Goal: Transaction & Acquisition: Book appointment/travel/reservation

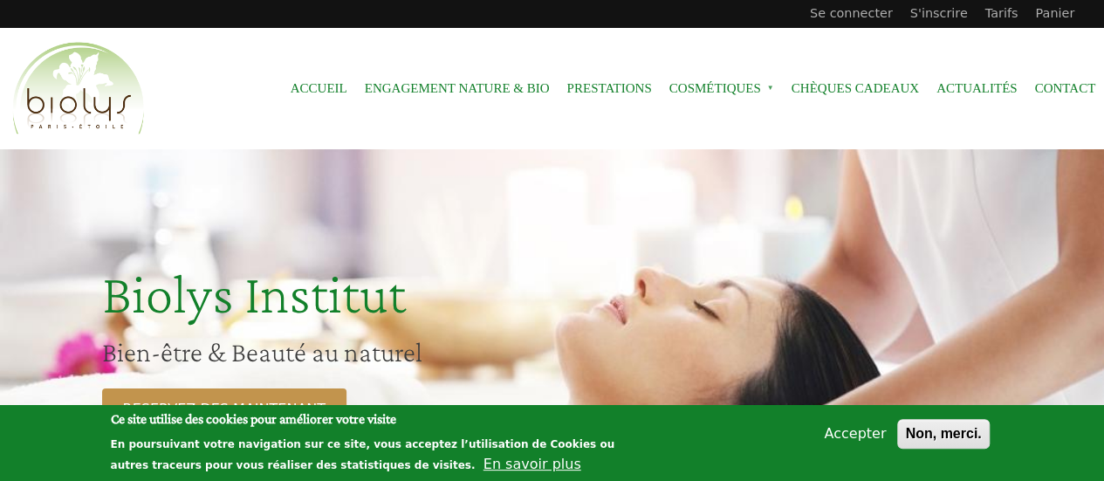
scroll to position [186, 0]
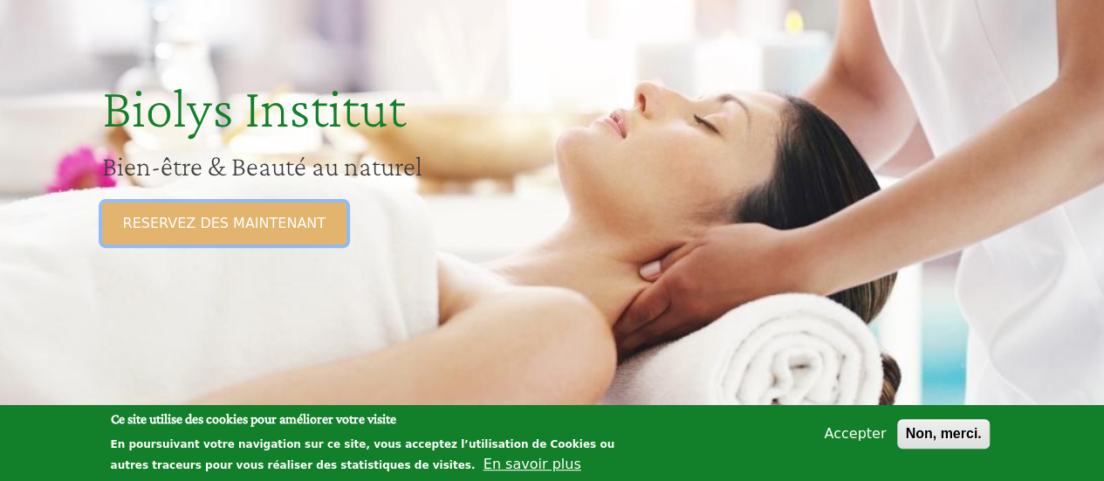
click at [227, 223] on link "RESERVEZ DES MAINTENANT" at bounding box center [224, 224] width 244 height 42
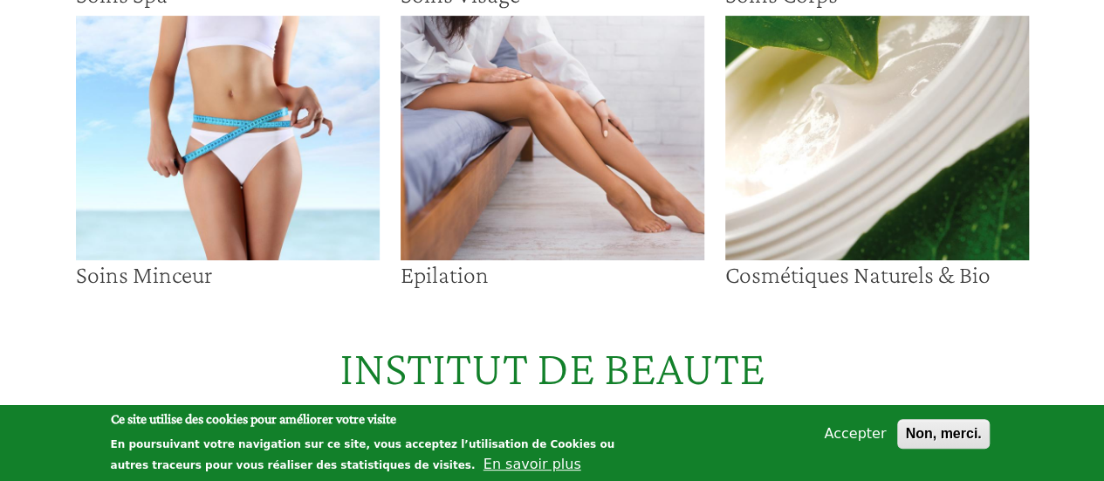
scroll to position [416, 0]
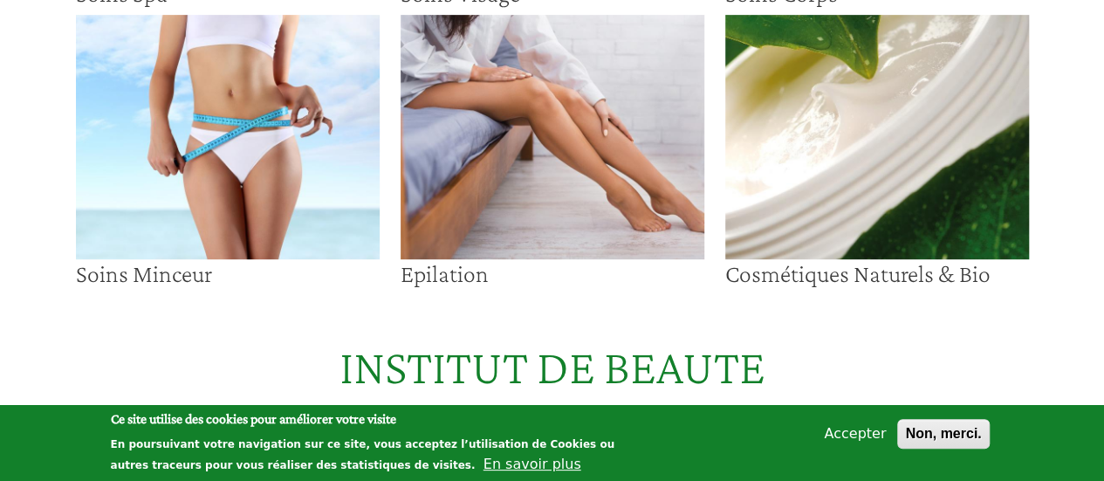
click at [501, 217] on img at bounding box center [553, 137] width 304 height 244
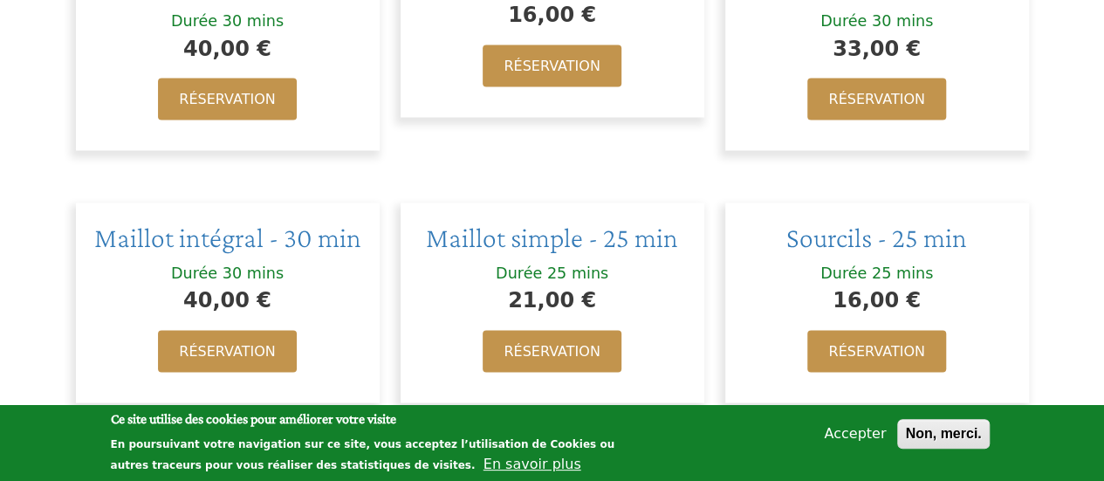
scroll to position [1684, 0]
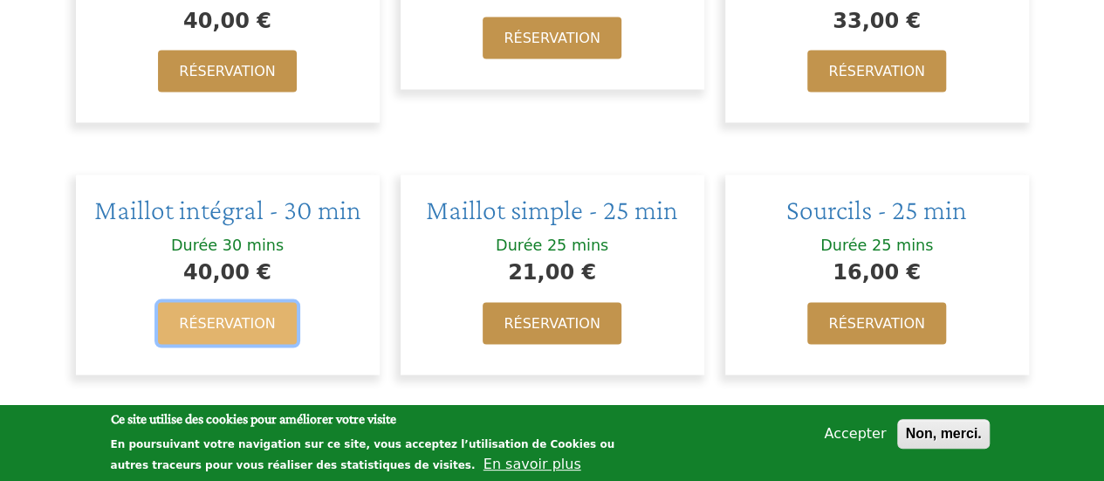
click at [239, 303] on link "Réservation" at bounding box center [227, 324] width 138 height 42
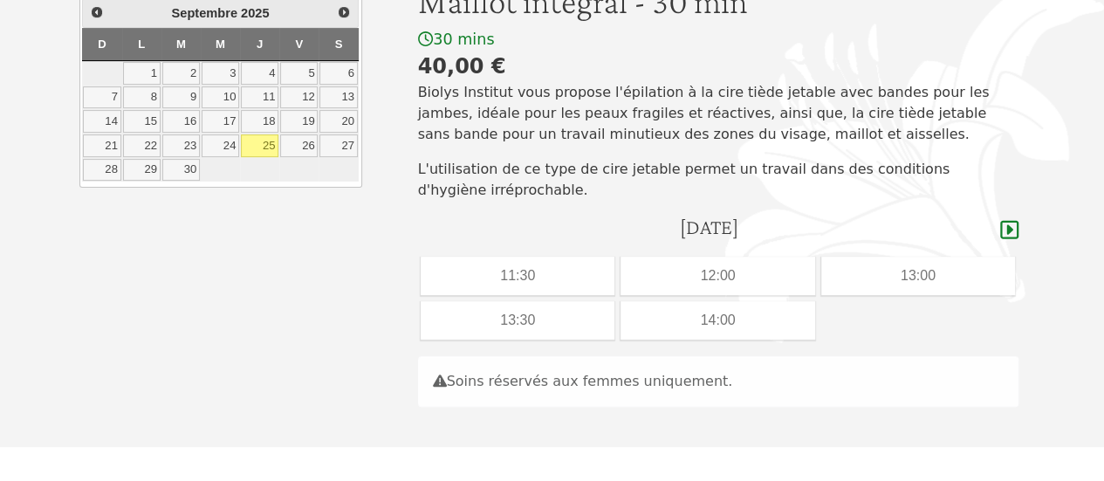
scroll to position [203, 0]
click at [1009, 231] on icon at bounding box center [1009, 231] width 18 height 18
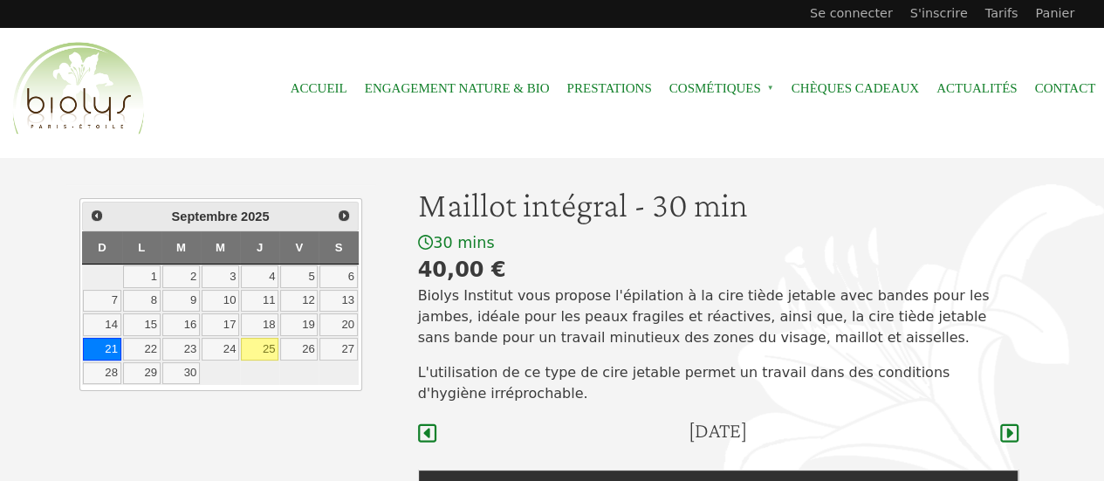
scroll to position [116, 0]
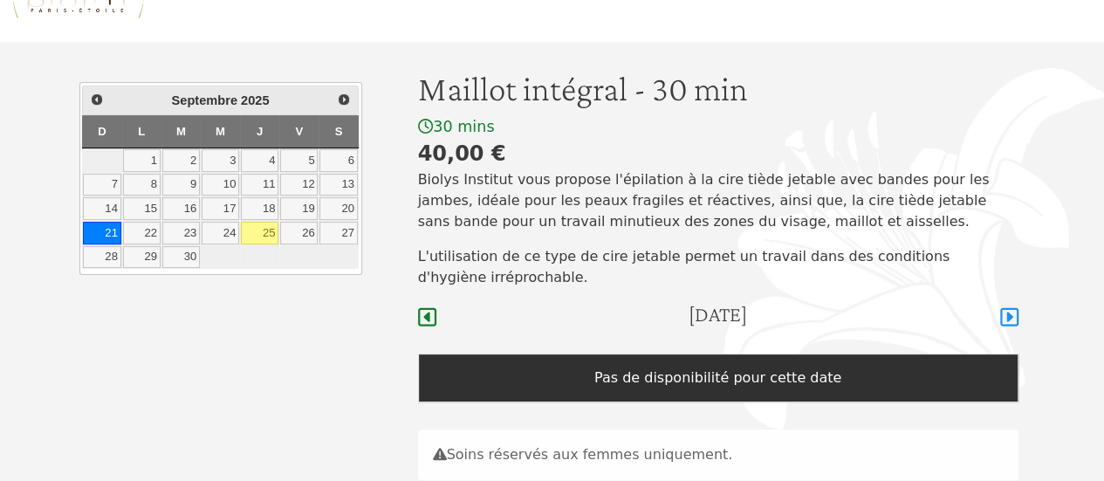
click at [1007, 318] on icon at bounding box center [1009, 317] width 18 height 18
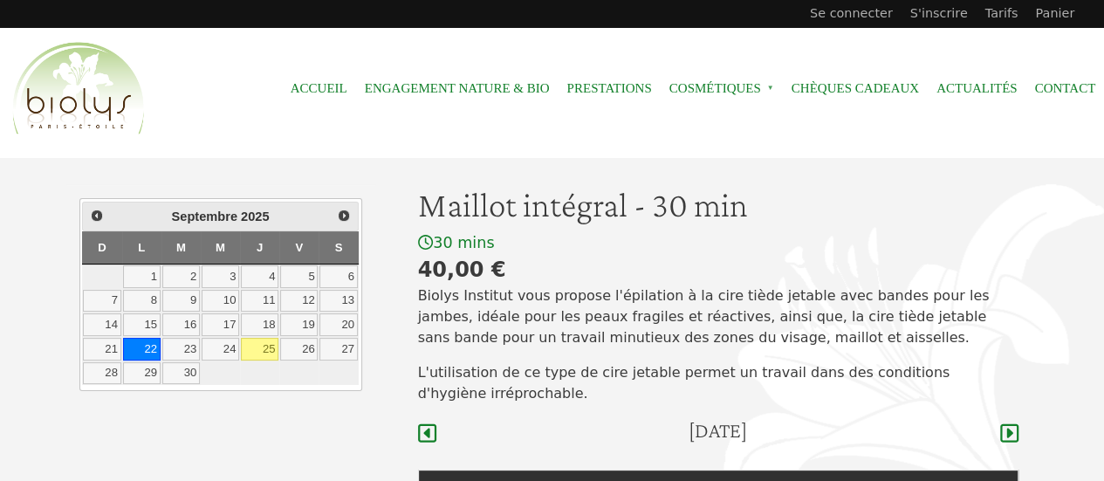
scroll to position [232, 0]
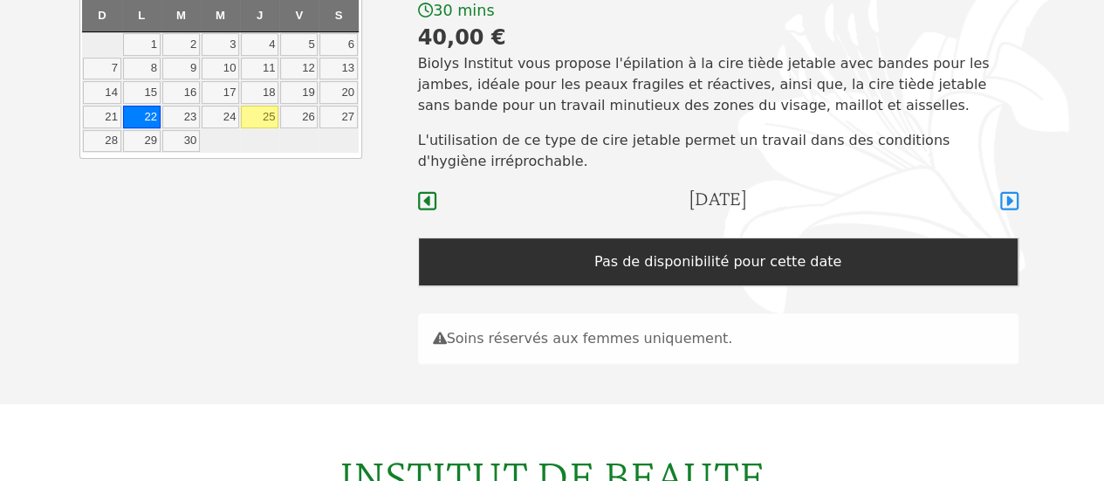
click at [1011, 203] on icon at bounding box center [1009, 201] width 18 height 18
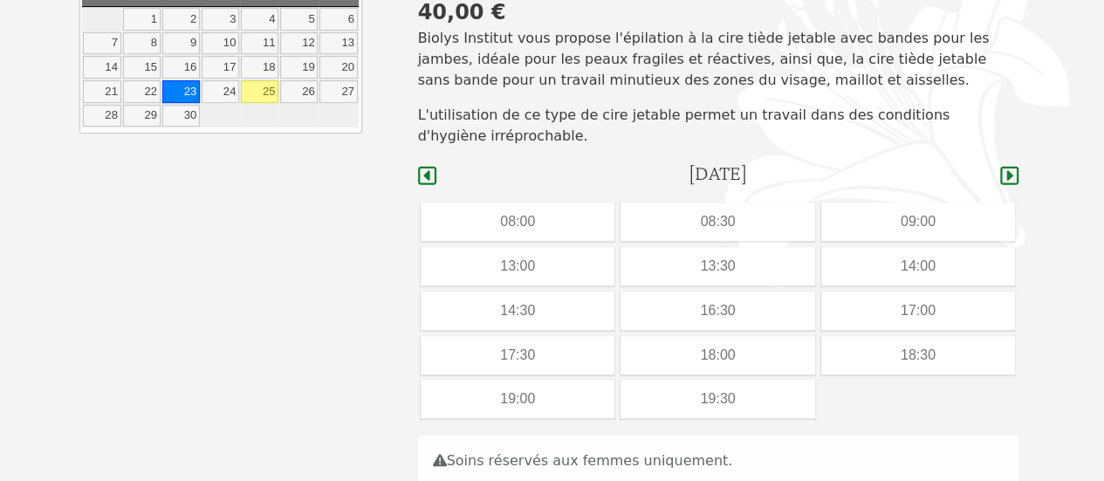
scroll to position [267, 0]
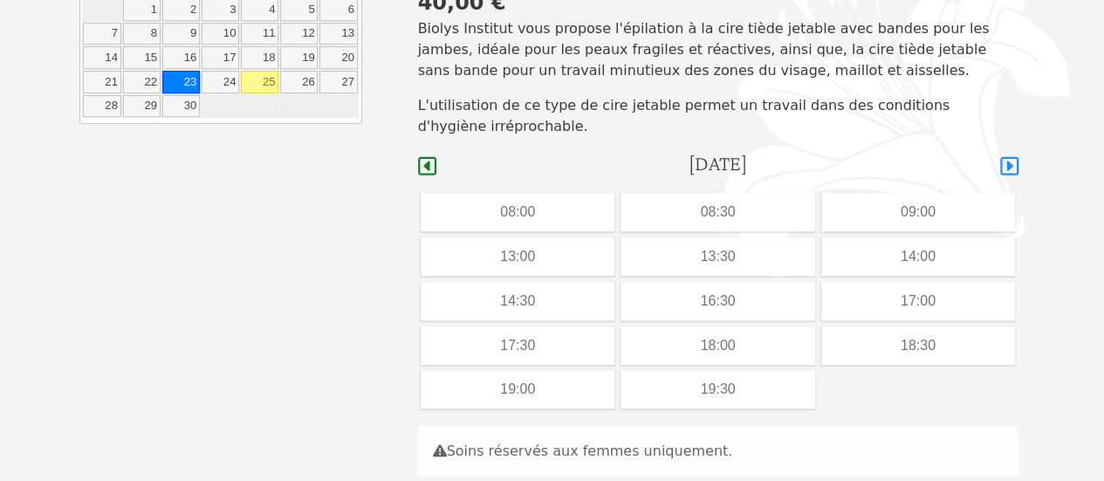
click at [1006, 167] on icon at bounding box center [1009, 165] width 18 height 21
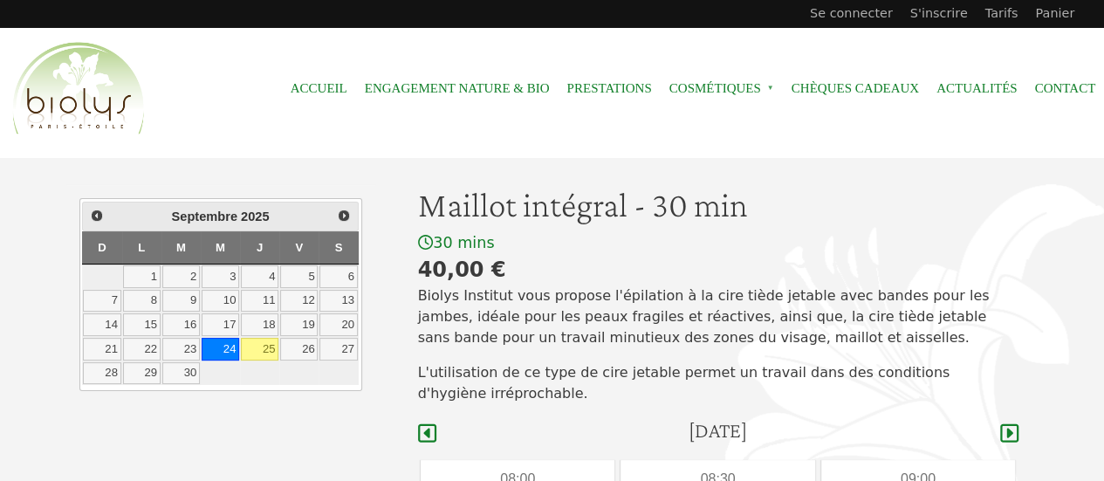
scroll to position [250, 0]
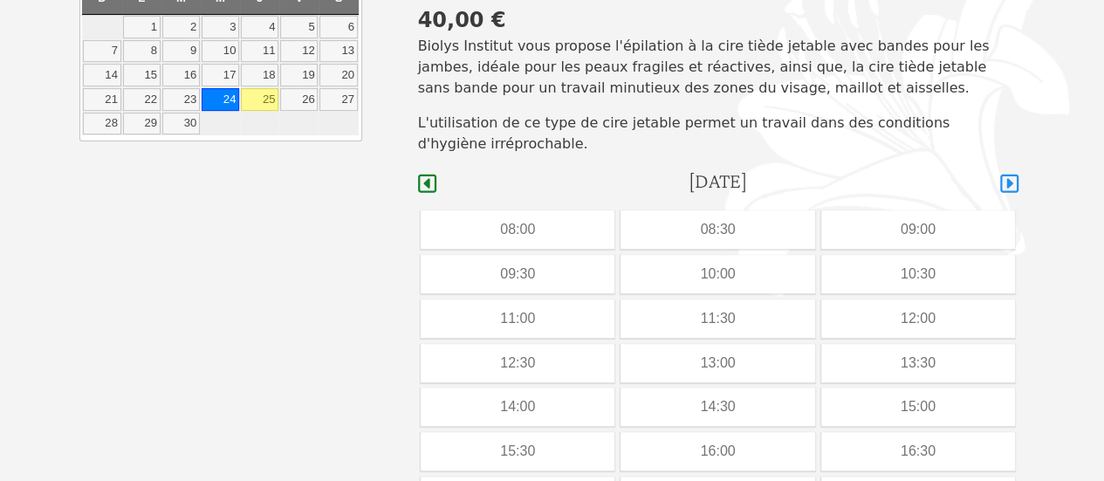
click at [1008, 183] on icon at bounding box center [1009, 184] width 18 height 18
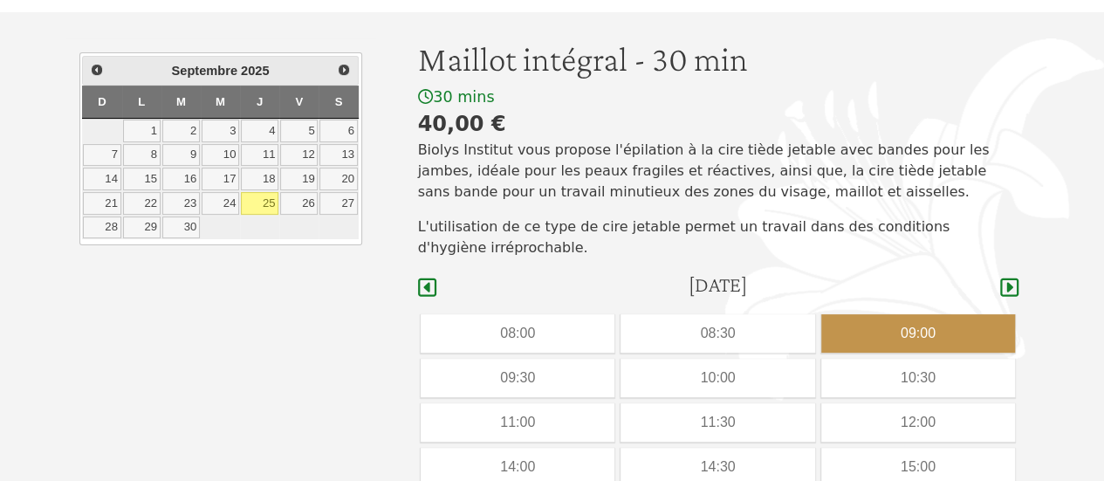
scroll to position [142, 0]
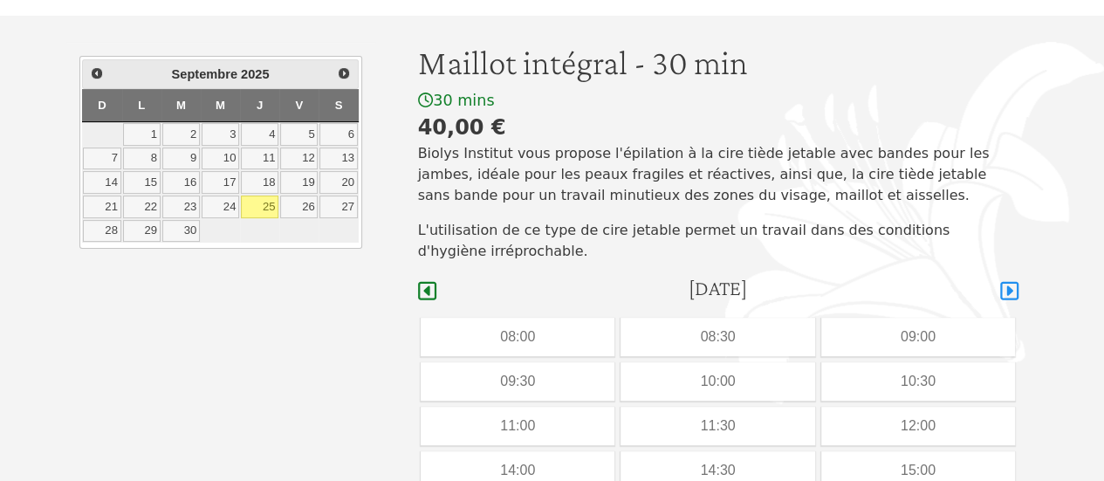
click at [1003, 294] on icon at bounding box center [1009, 290] width 18 height 21
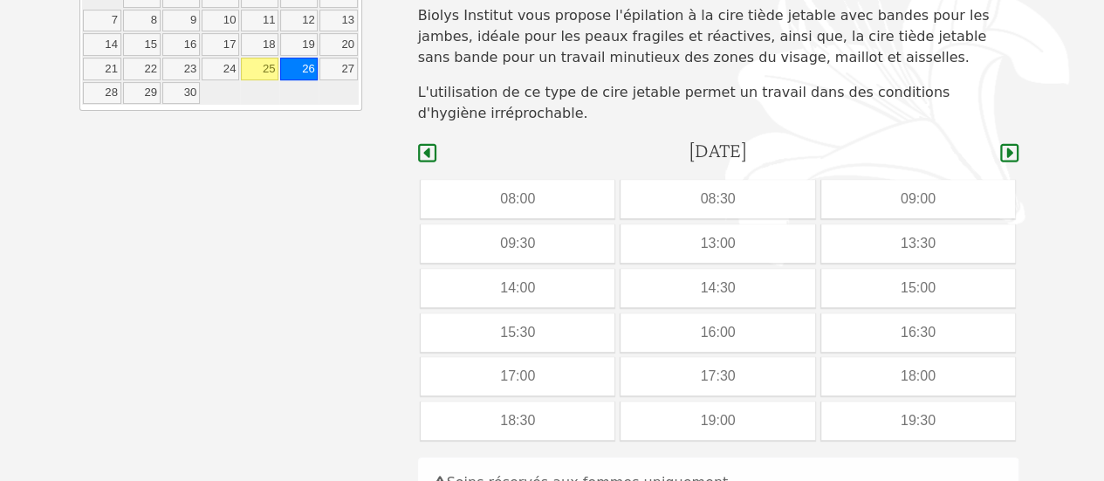
scroll to position [367, 0]
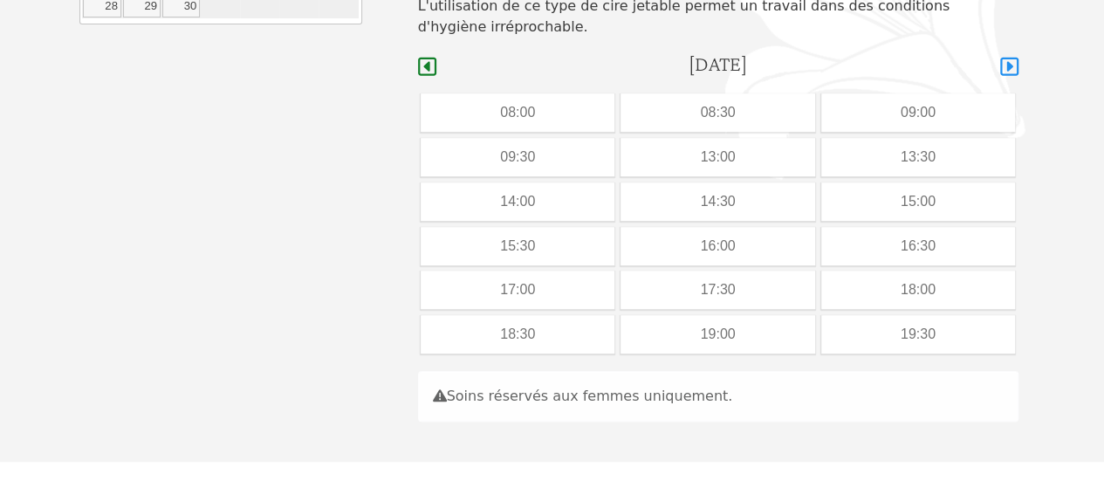
click at [1009, 68] on icon at bounding box center [1009, 67] width 18 height 18
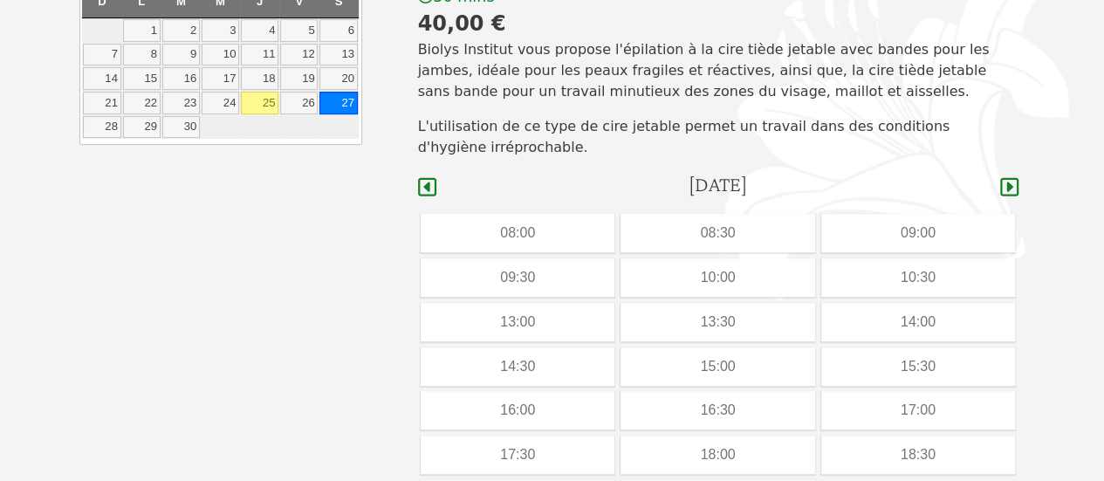
scroll to position [361, 0]
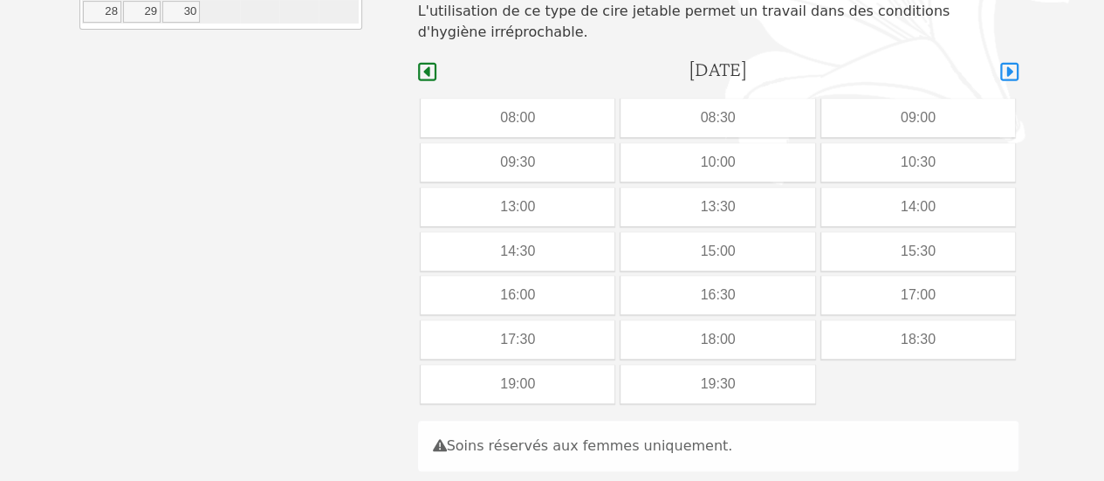
click at [1016, 70] on icon at bounding box center [1009, 71] width 18 height 21
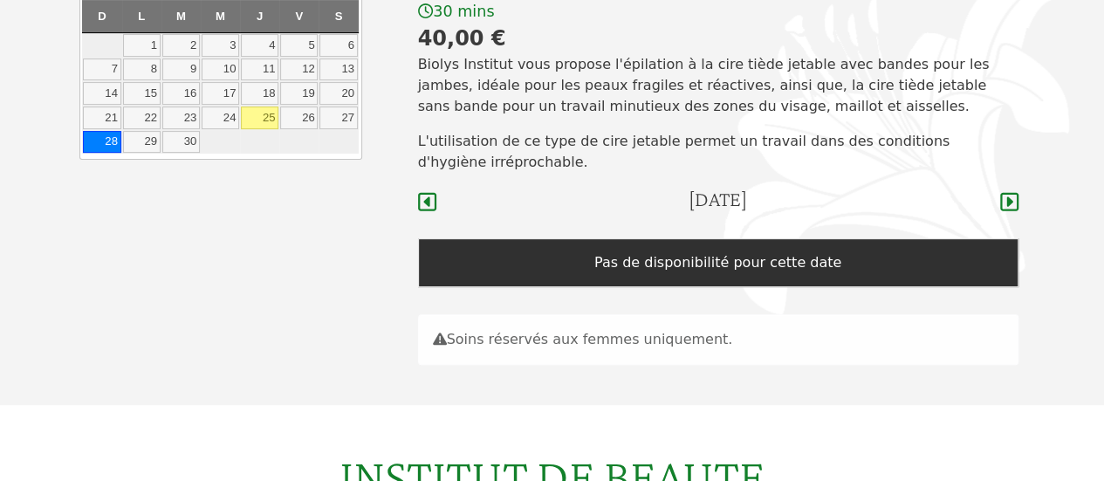
scroll to position [232, 0]
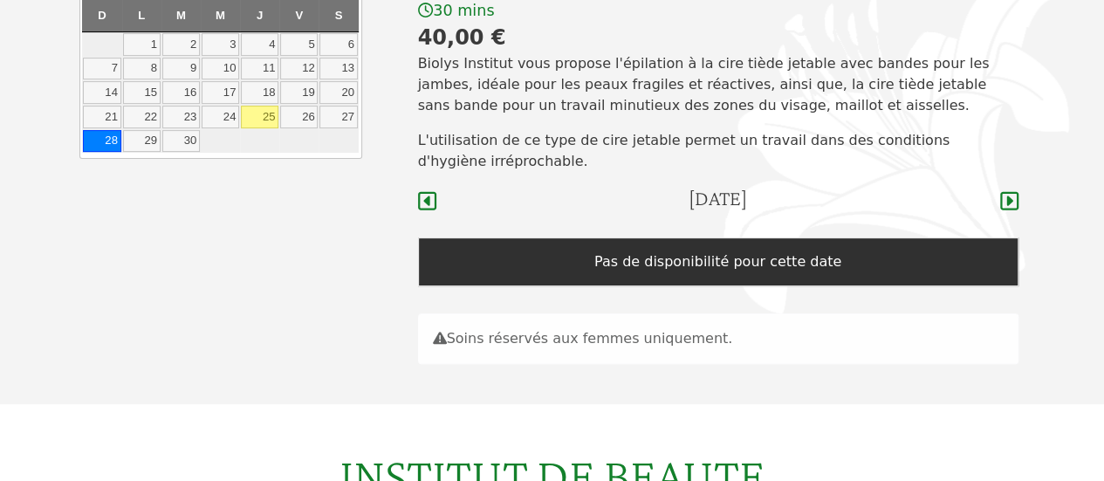
click at [416, 214] on form "**********" at bounding box center [718, 295] width 643 height 219
click at [419, 209] on icon at bounding box center [427, 201] width 18 height 18
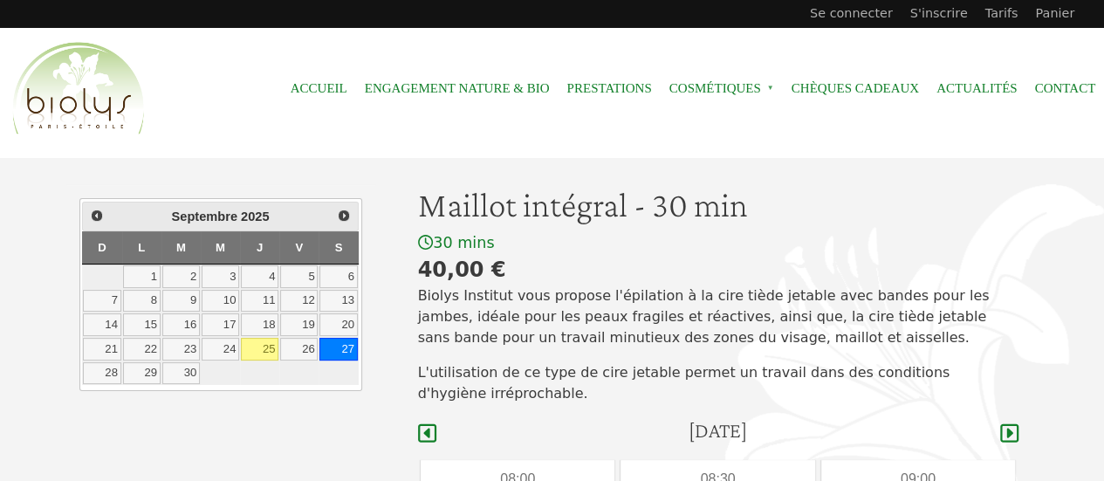
scroll to position [193, 0]
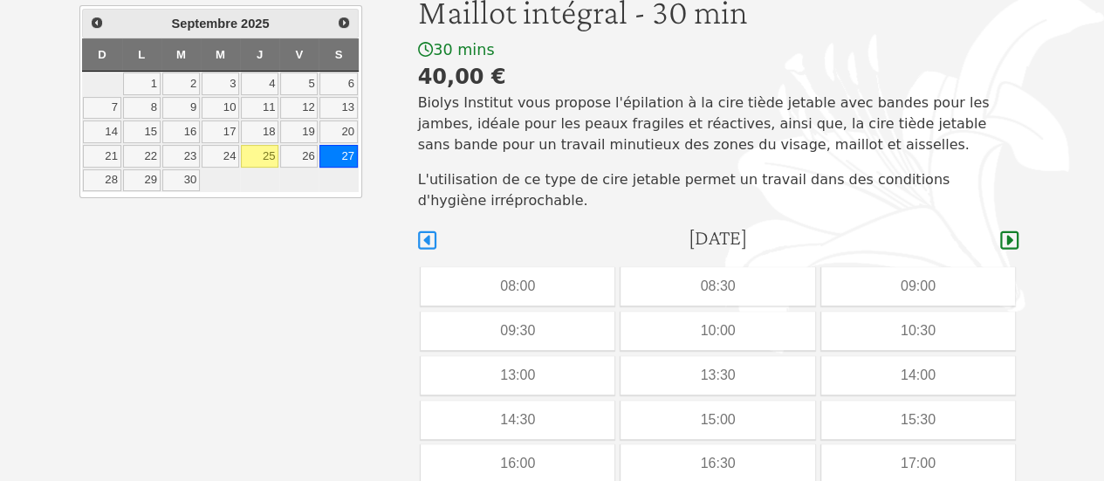
click at [427, 242] on icon at bounding box center [427, 240] width 18 height 18
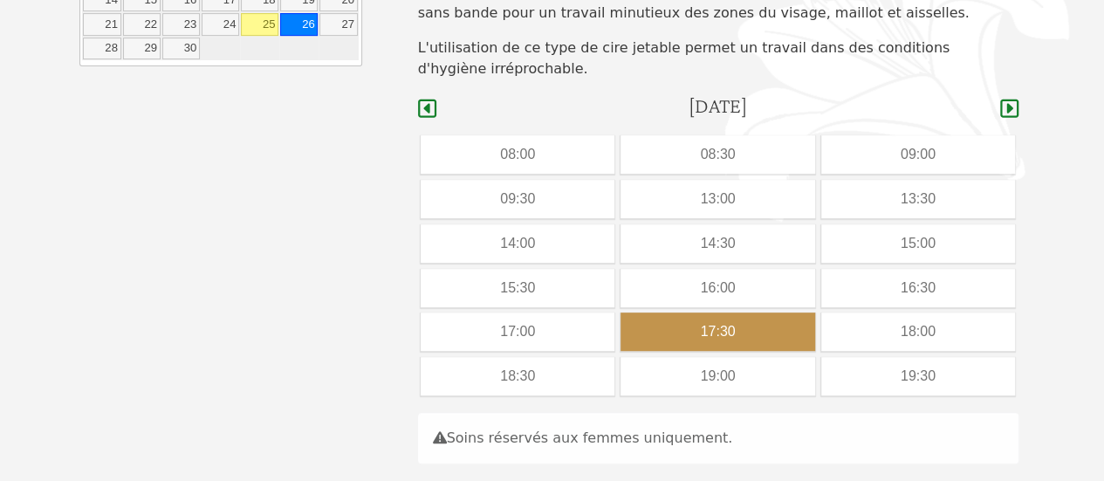
scroll to position [443, 0]
